Goal: Task Accomplishment & Management: Complete application form

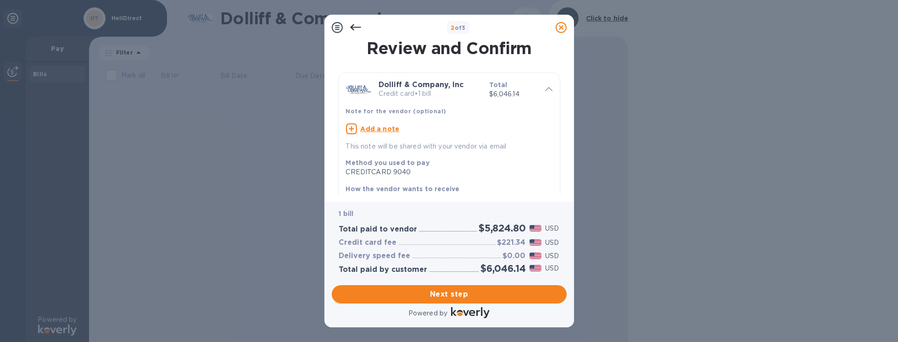
click at [356, 30] on icon at bounding box center [355, 27] width 11 height 11
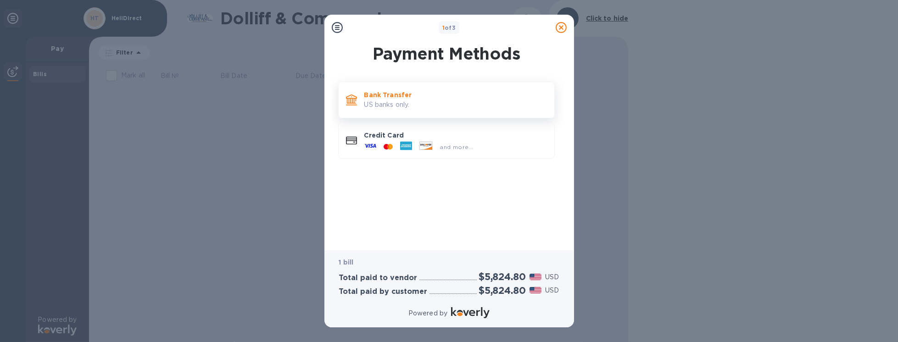
click at [396, 106] on p "US banks only." at bounding box center [455, 105] width 183 height 10
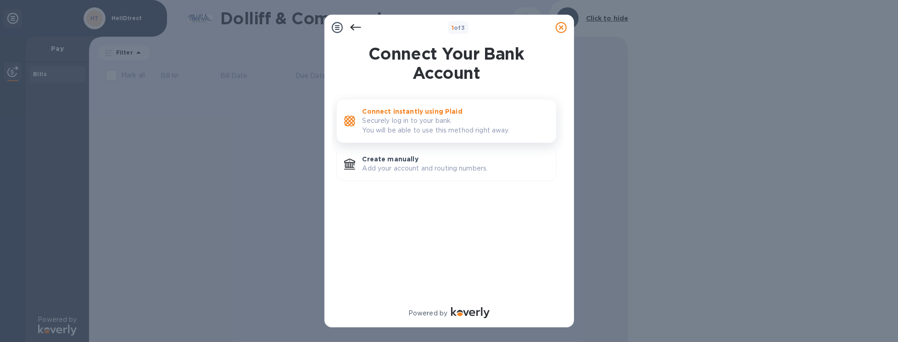
click at [464, 124] on p "Securely log in to your bank. You will be able to use this method right away." at bounding box center [455, 125] width 186 height 19
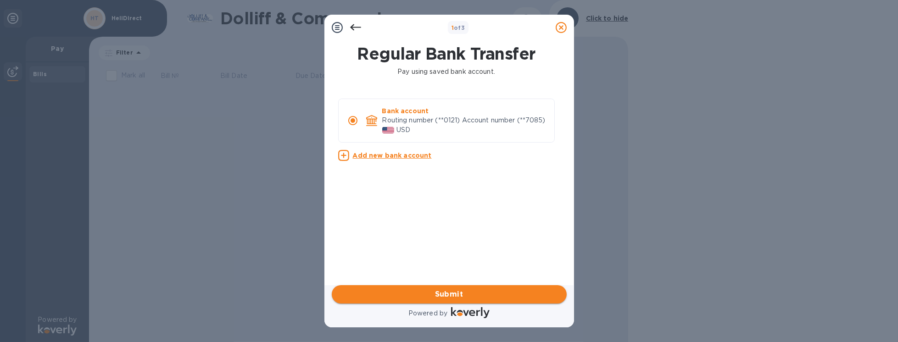
click at [489, 292] on span "Submit" at bounding box center [449, 294] width 220 height 11
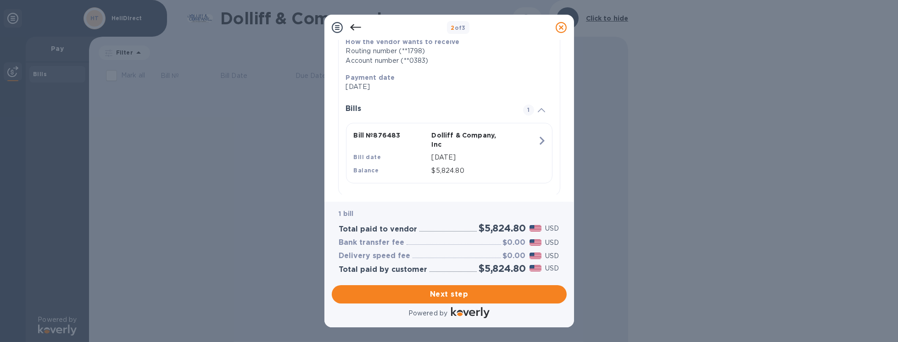
scroll to position [169, 0]
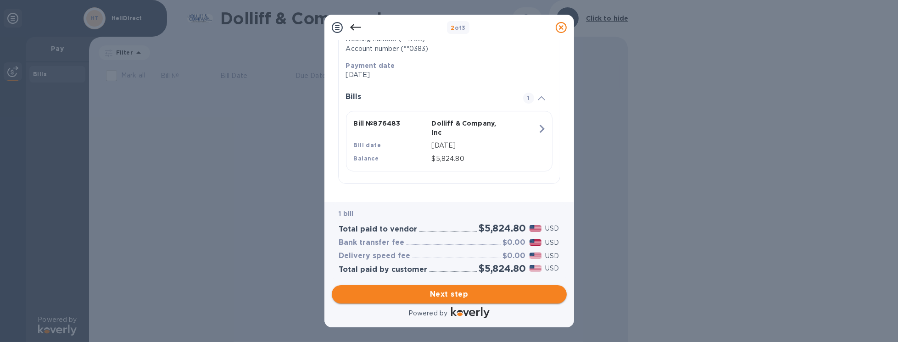
click at [482, 296] on span "Next step" at bounding box center [449, 294] width 220 height 11
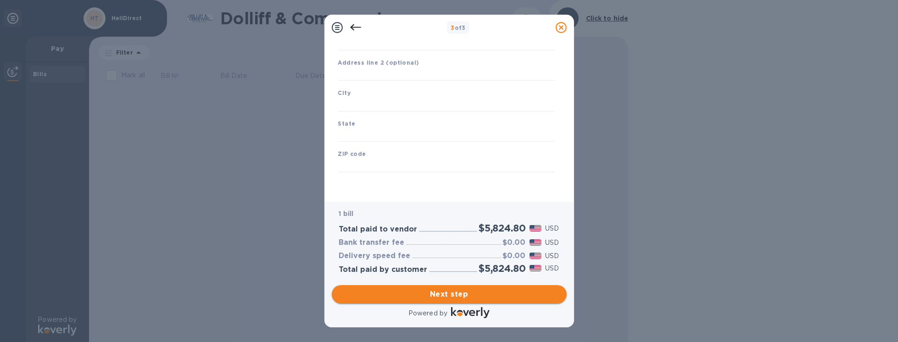
scroll to position [108, 0]
type input "[GEOGRAPHIC_DATA]"
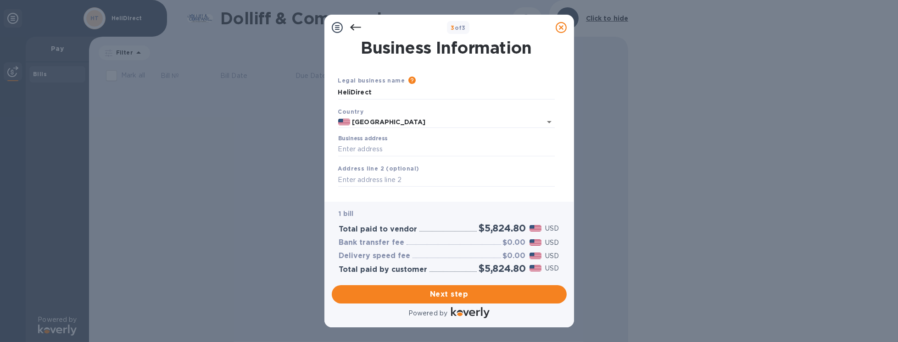
scroll to position [0, 0]
click at [415, 151] on input "Business address" at bounding box center [446, 150] width 216 height 14
type input "8768 [US_STATE] 236"
type input "[GEOGRAPHIC_DATA]"
type input "IN"
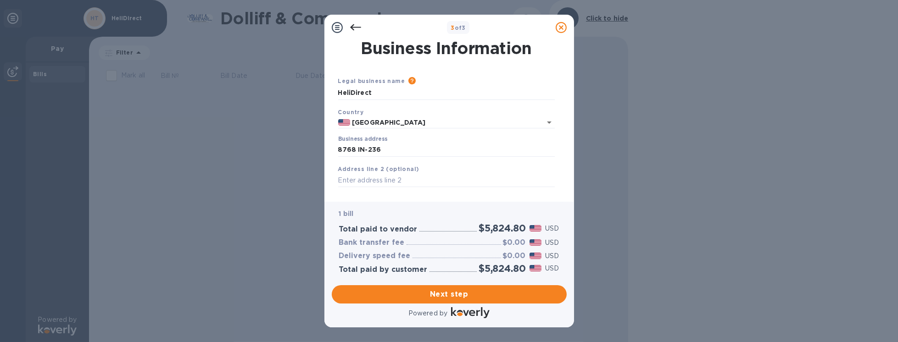
type input "47356"
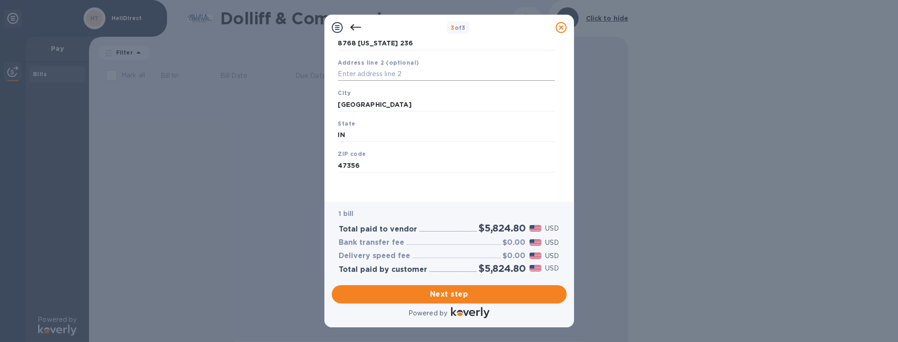
scroll to position [108, 0]
click at [488, 294] on span "Next step" at bounding box center [449, 294] width 220 height 11
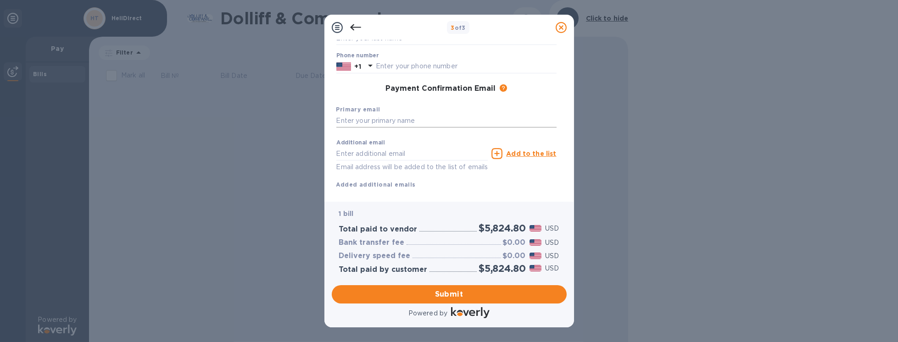
click at [404, 116] on input "text" at bounding box center [446, 121] width 220 height 14
type input "[PERSON_NAME][EMAIL_ADDRESS][DOMAIN_NAME]"
click at [391, 70] on input "text" at bounding box center [466, 67] width 181 height 14
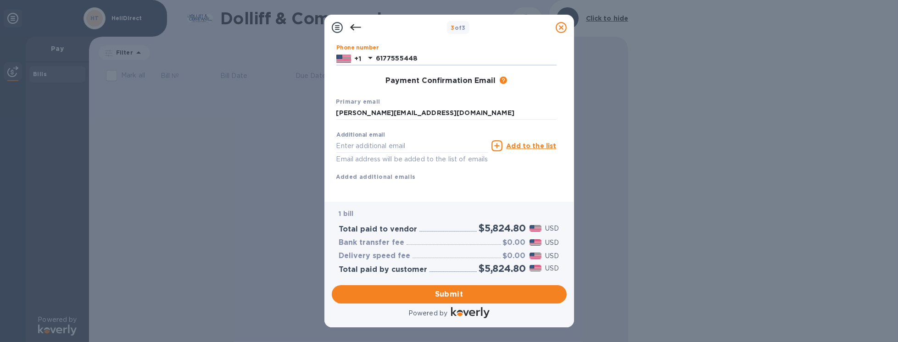
scroll to position [129, 0]
type input "6177555448"
click at [404, 137] on input "text" at bounding box center [412, 144] width 152 height 14
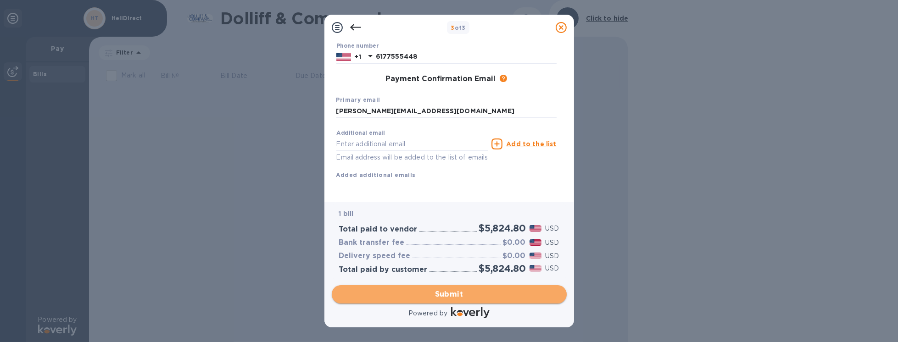
click at [516, 287] on button "Submit" at bounding box center [449, 294] width 235 height 18
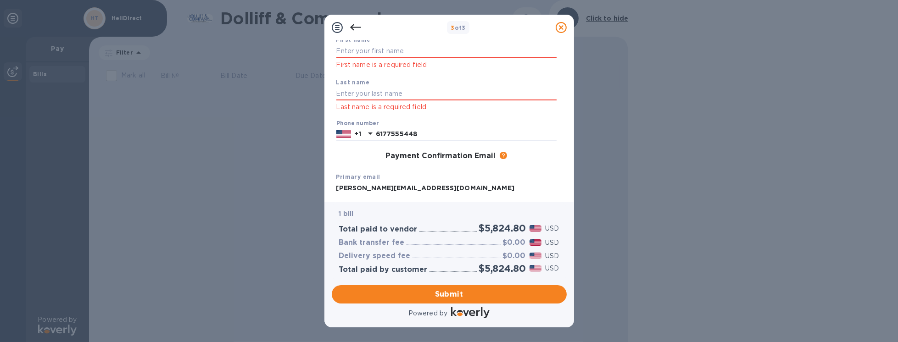
scroll to position [49, 0]
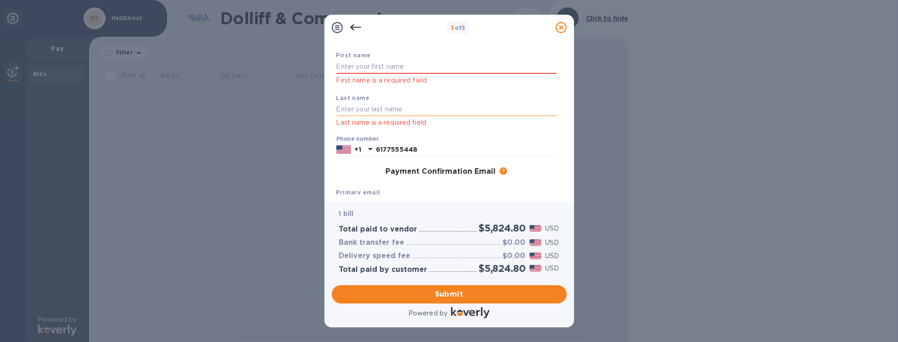
click at [452, 106] on input "text" at bounding box center [446, 110] width 220 height 14
type input "Le"
click at [443, 64] on input "text" at bounding box center [446, 67] width 220 height 14
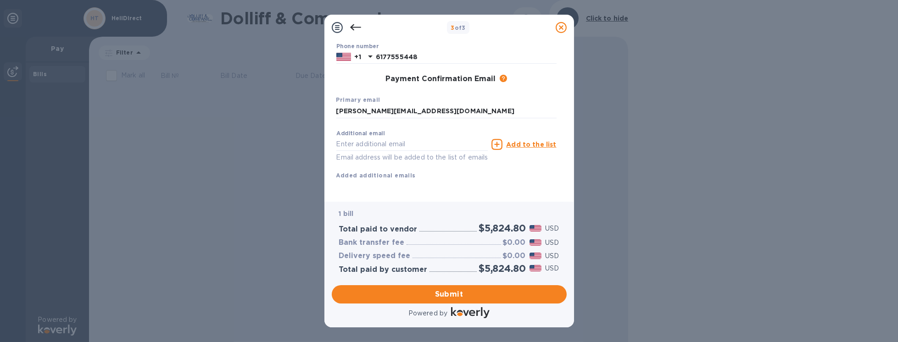
scroll to position [153, 0]
type input "Minh"
click at [401, 292] on span "Submit" at bounding box center [449, 294] width 220 height 11
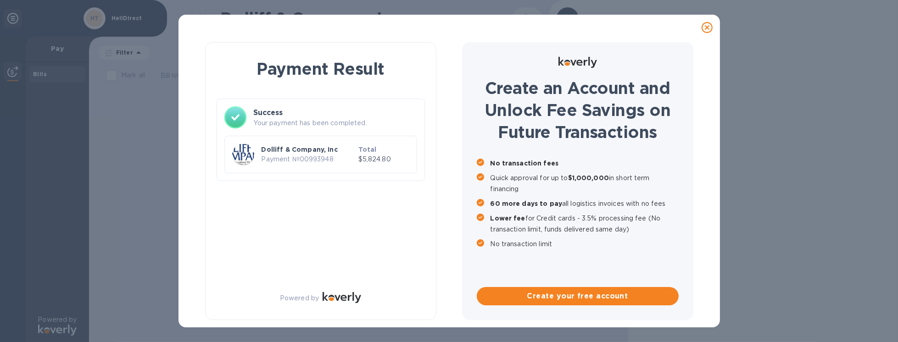
scroll to position [0, 0]
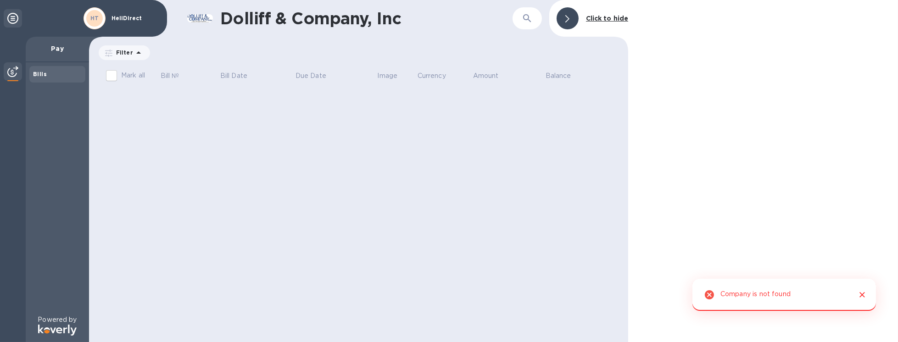
click at [859, 294] on icon "Close" at bounding box center [861, 294] width 9 height 9
click at [96, 19] on b "HT" at bounding box center [94, 18] width 9 height 7
click at [13, 20] on icon at bounding box center [12, 18] width 11 height 11
